Goal: Task Accomplishment & Management: Manage account settings

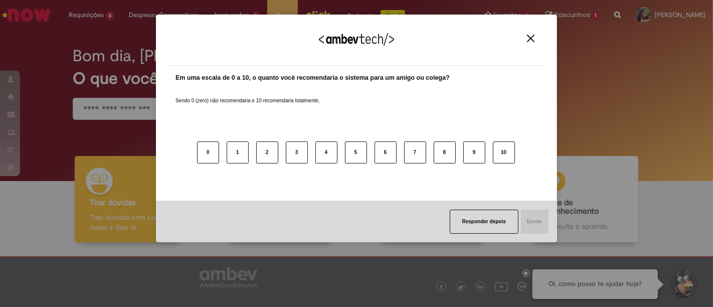
drag, startPoint x: 529, startPoint y: 36, endPoint x: 440, endPoint y: 31, distance: 88.9
click at [528, 36] on img "Close" at bounding box center [531, 39] width 8 height 8
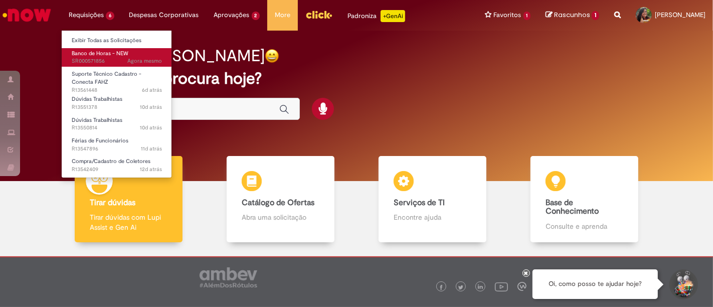
click at [101, 59] on span "Agora mesmo Agora mesmo SR000571856" at bounding box center [117, 61] width 90 height 8
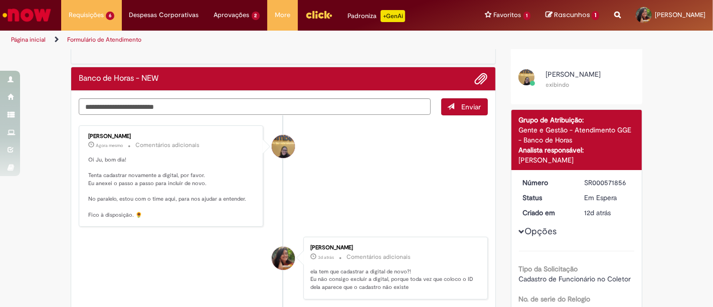
scroll to position [56, 0]
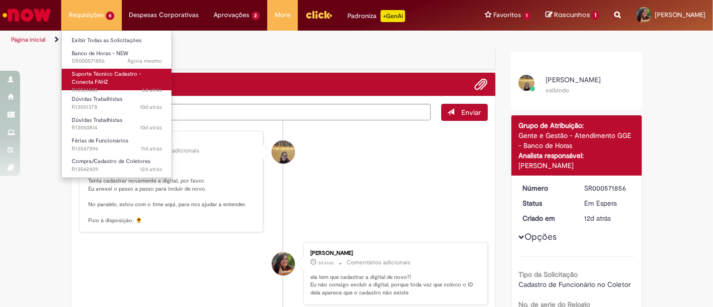
click at [87, 79] on span "Suporte Técnico Cadastro - Conecta FAHZ" at bounding box center [107, 78] width 70 height 16
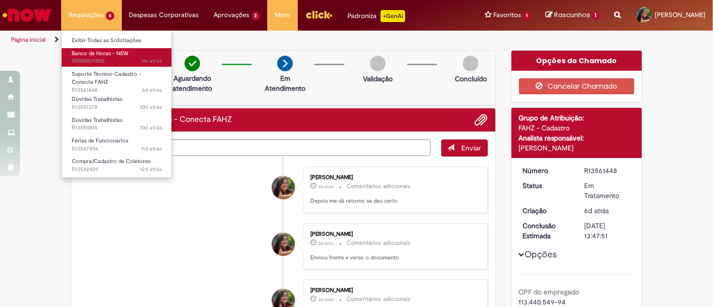
click at [113, 60] on span "1m atrás 1m atrás SR000571856" at bounding box center [117, 61] width 90 height 8
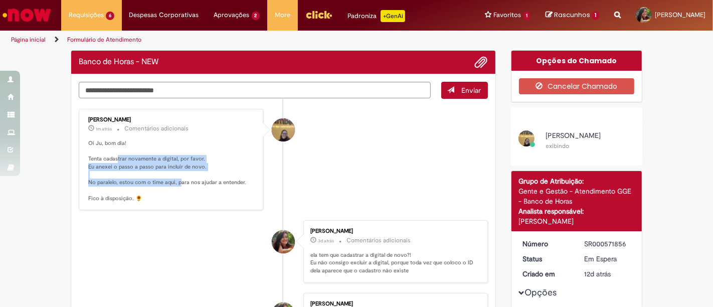
drag, startPoint x: 112, startPoint y: 159, endPoint x: 180, endPoint y: 184, distance: 71.6
click at [180, 184] on p "Oi Ju, bom dia! Tenta cadastrar novamente a digital, por favor. Eu anexei o pas…" at bounding box center [171, 170] width 167 height 63
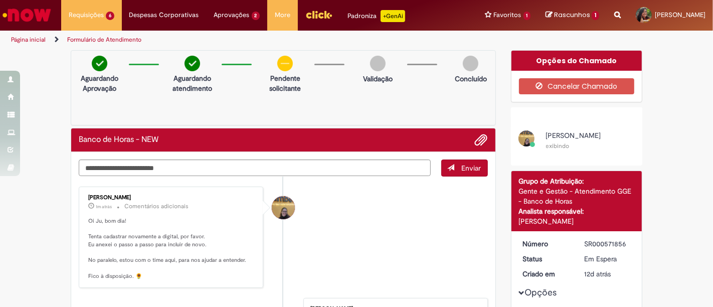
click at [215, 190] on div "[PERSON_NAME] 1m atrás 1m atrás Comentários adicionais Oi Ju, bom dia! Tenta ca…" at bounding box center [171, 238] width 179 height 96
drag, startPoint x: 102, startPoint y: 243, endPoint x: 189, endPoint y: 247, distance: 86.9
click at [171, 245] on p "Oi Ju, bom dia! Tenta cadastrar novamente a digital, por favor. Eu anexei o pas…" at bounding box center [171, 248] width 167 height 63
click at [194, 248] on p "Oi Ju, bom dia! Tenta cadastrar novamente a digital, por favor. Eu anexei o pas…" at bounding box center [171, 248] width 167 height 63
drag, startPoint x: 110, startPoint y: 257, endPoint x: 165, endPoint y: 260, distance: 54.8
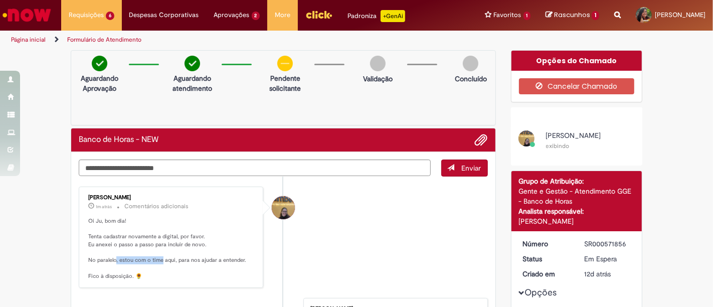
click at [160, 260] on p "Oi Ju, bom dia! Tenta cadastrar novamente a digital, por favor. Eu anexei o pas…" at bounding box center [171, 248] width 167 height 63
click at [207, 265] on p "Oi Ju, bom dia! Tenta cadastrar novamente a digital, por favor. Eu anexei o pas…" at bounding box center [171, 248] width 167 height 63
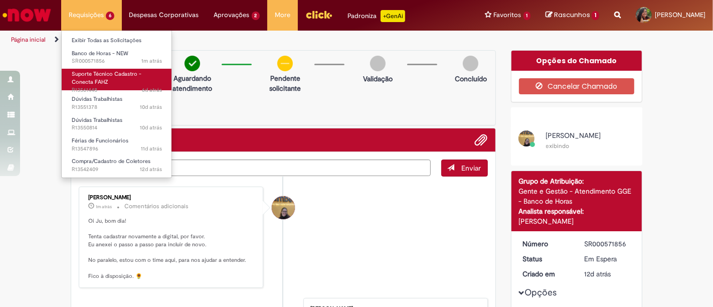
click at [115, 82] on link "Suporte Técnico Cadastro - Conecta FAHZ 6d atrás 6 dias atrás R13561448" at bounding box center [117, 80] width 110 height 22
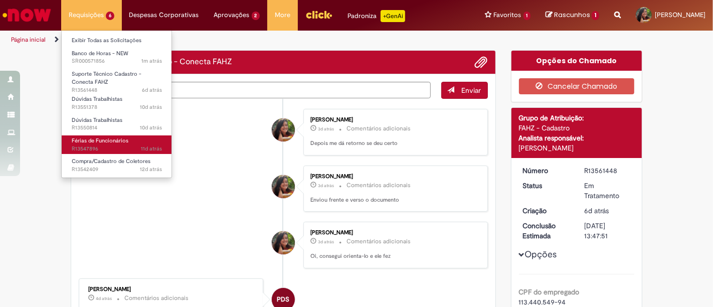
click at [114, 141] on span "Férias de Funcionários" at bounding box center [100, 141] width 57 height 8
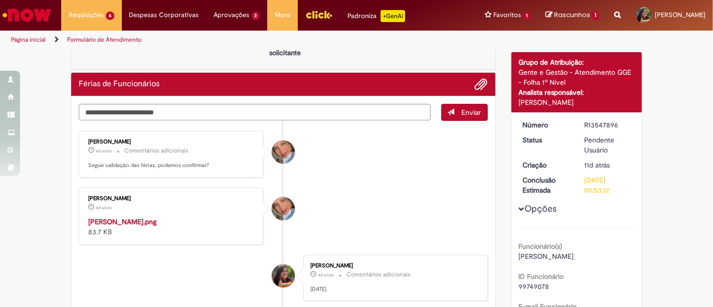
scroll to position [133, 0]
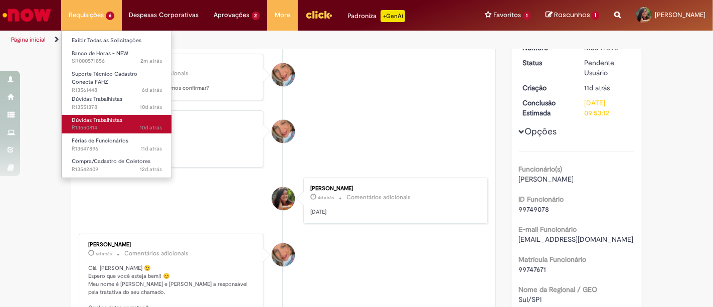
click at [95, 125] on span "10d atrás 10 dias atrás R13550814" at bounding box center [117, 128] width 90 height 8
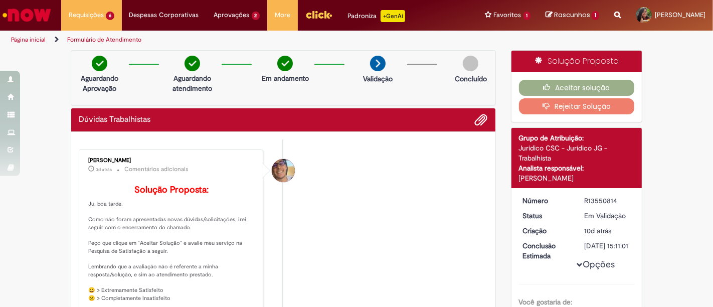
click at [409, 152] on li "[PERSON_NAME] 3d atrás 3 dias atrás Comentários adicionais Solução Proposta: Ju…" at bounding box center [283, 249] width 409 height 201
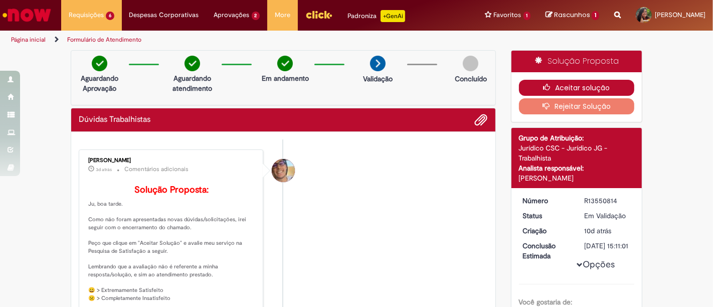
click at [563, 87] on button "Aceitar solução" at bounding box center [577, 88] width 116 height 16
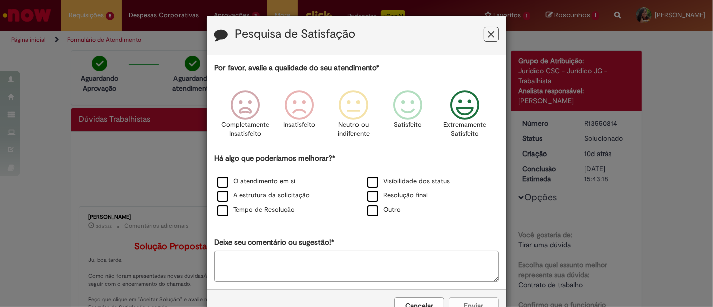
click at [475, 105] on icon "Feedback" at bounding box center [465, 105] width 38 height 30
click at [279, 183] on label "O atendimento em si" at bounding box center [256, 182] width 78 height 10
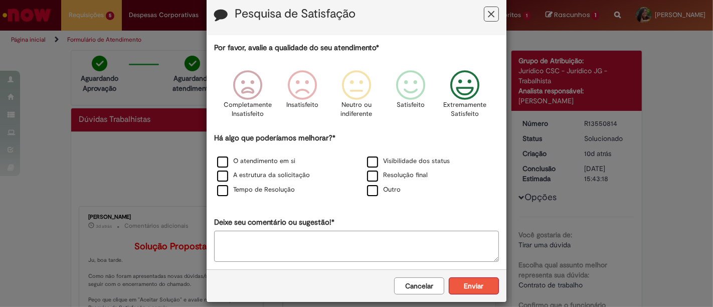
scroll to position [29, 0]
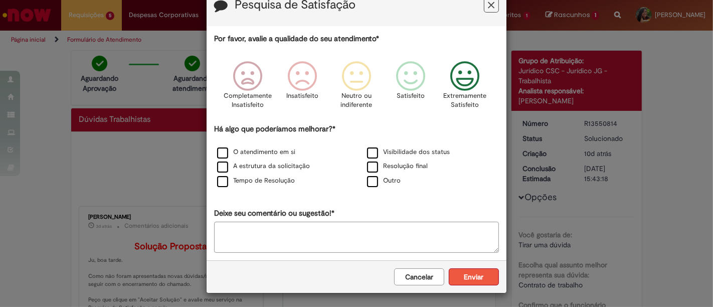
click at [465, 282] on button "Enviar" at bounding box center [474, 276] width 50 height 17
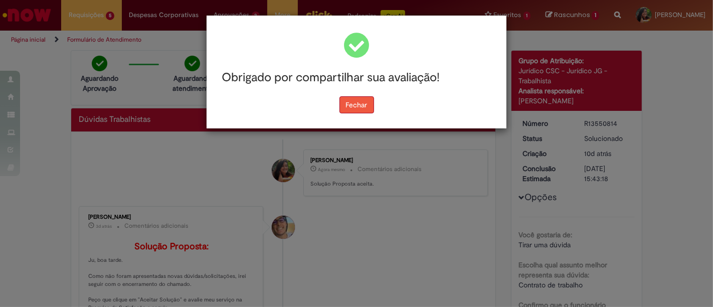
click at [353, 101] on button "Fechar" at bounding box center [357, 104] width 35 height 17
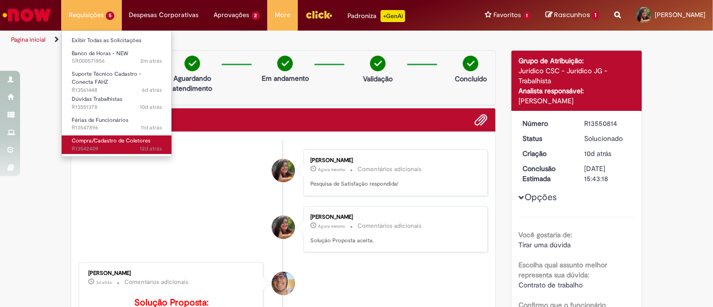
click at [94, 145] on span "12d atrás 12 dias atrás R13542409" at bounding box center [117, 149] width 90 height 8
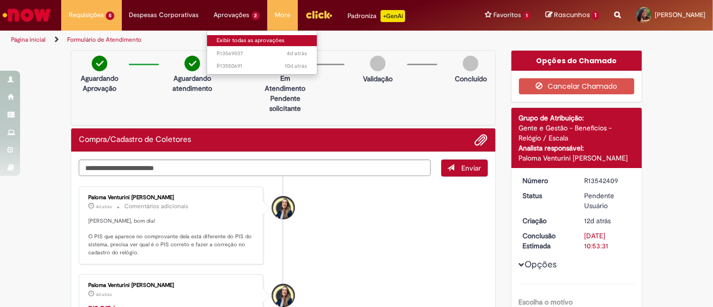
click at [230, 42] on link "Exibir todas as aprovações" at bounding box center [262, 40] width 110 height 11
